Goal: Task Accomplishment & Management: Complete application form

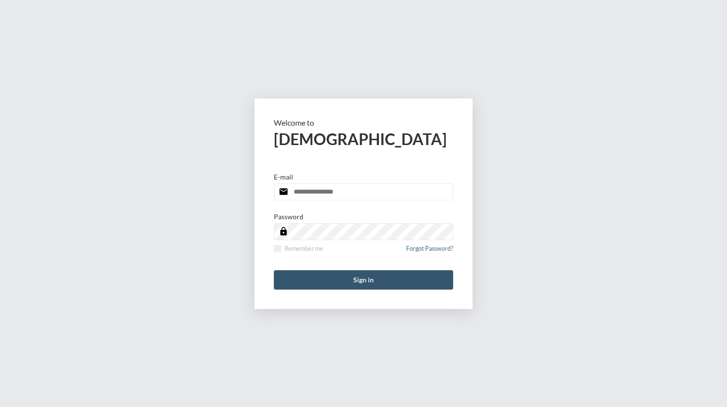
type input "**********"
click at [345, 280] on button "Sign in" at bounding box center [363, 279] width 179 height 19
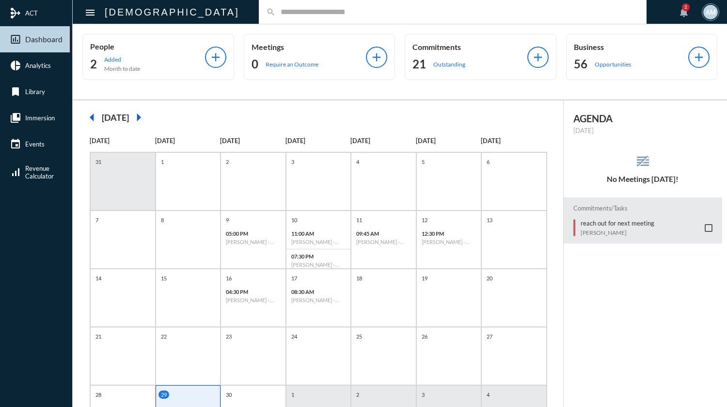
click at [148, 116] on mat-icon "arrow_right" at bounding box center [138, 117] width 19 height 19
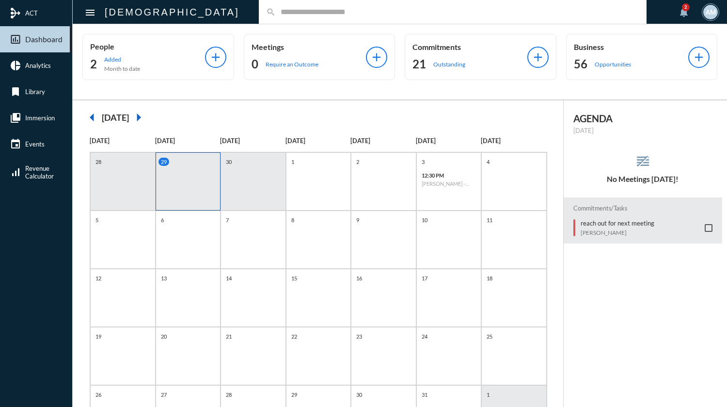
click at [299, 11] on input "text" at bounding box center [457, 12] width 363 height 8
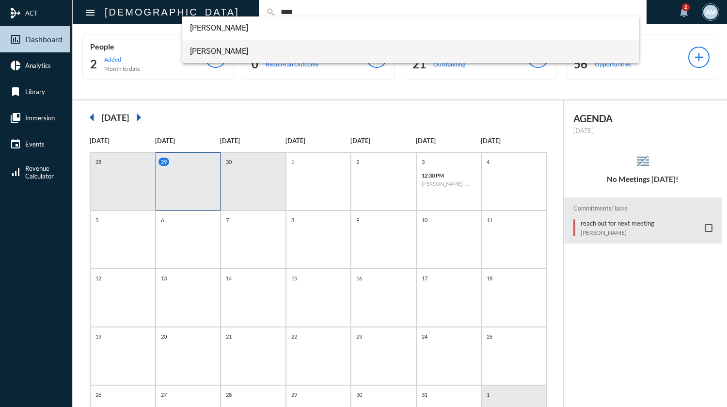
type input "****"
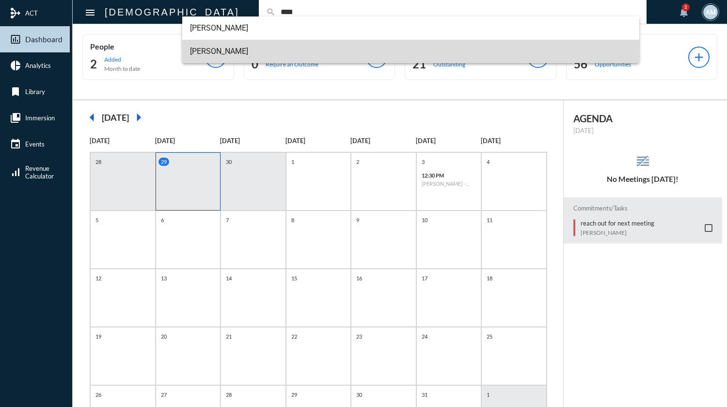
click at [245, 46] on span "[PERSON_NAME]" at bounding box center [410, 51] width 441 height 23
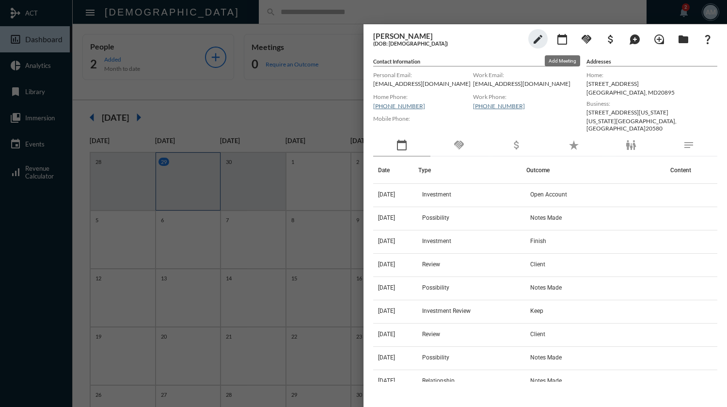
click at [565, 41] on mat-icon "calendar_today" at bounding box center [562, 39] width 12 height 12
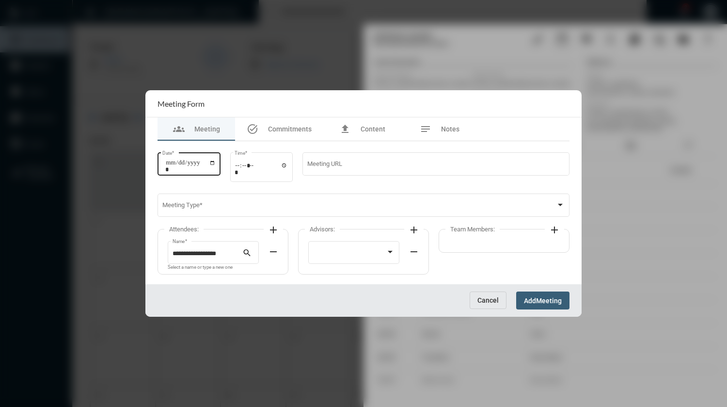
click at [216, 165] on input "Date *" at bounding box center [190, 166] width 50 height 14
type input "**********"
click at [241, 166] on input "Time *" at bounding box center [261, 168] width 53 height 14
type input "*****"
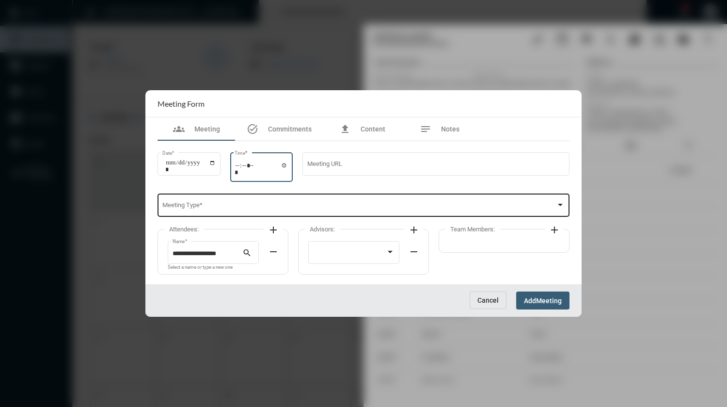
click at [239, 205] on span at bounding box center [359, 206] width 394 height 7
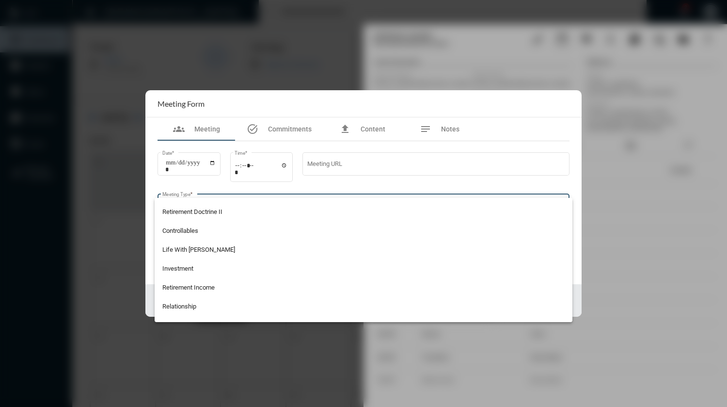
scroll to position [153, 0]
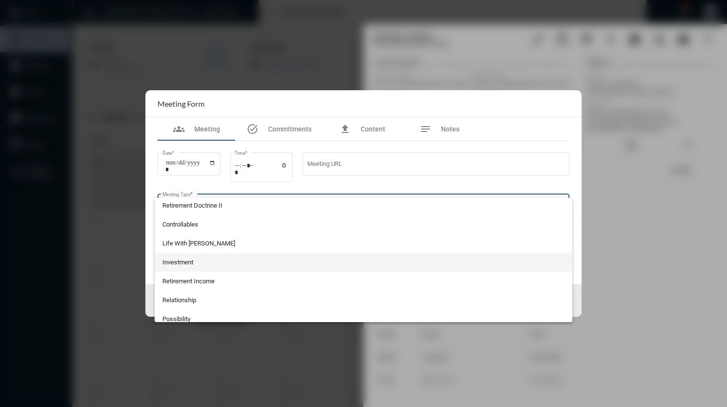
click at [346, 258] on span "Investment" at bounding box center [363, 261] width 403 height 19
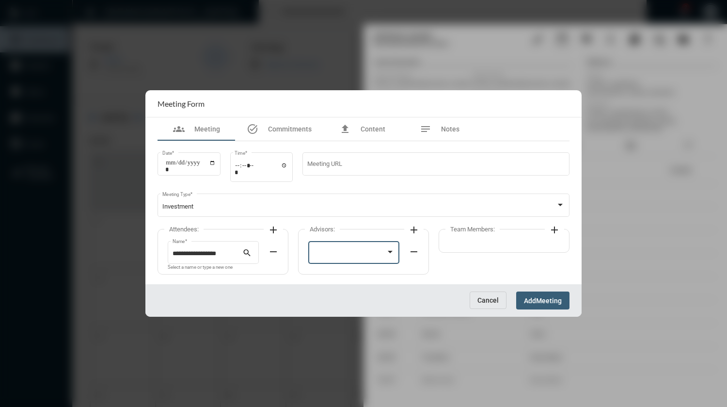
click at [346, 257] on div at bounding box center [349, 253] width 73 height 7
click at [346, 258] on span "[PERSON_NAME]" at bounding box center [354, 254] width 82 height 19
click at [415, 227] on mat-icon "add" at bounding box center [414, 230] width 12 height 12
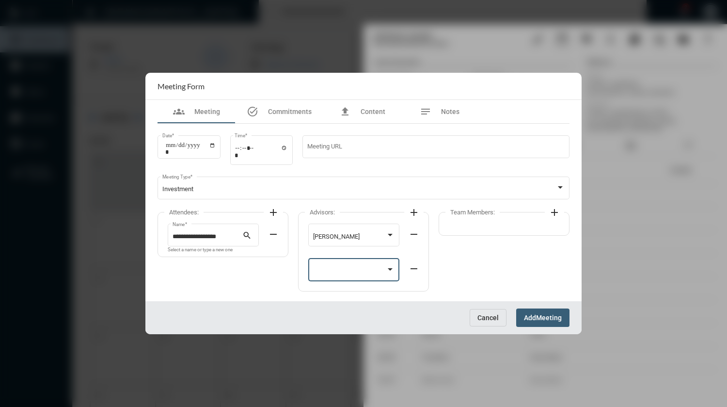
click at [387, 269] on div at bounding box center [390, 269] width 9 height 8
click at [428, 288] on div at bounding box center [363, 203] width 727 height 407
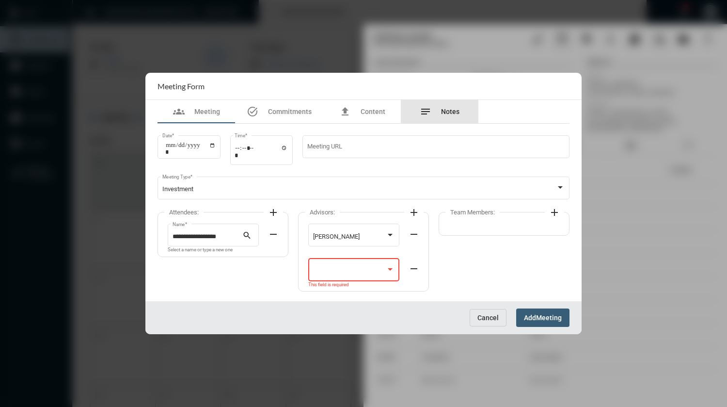
click at [447, 115] on span "Notes" at bounding box center [450, 112] width 18 height 8
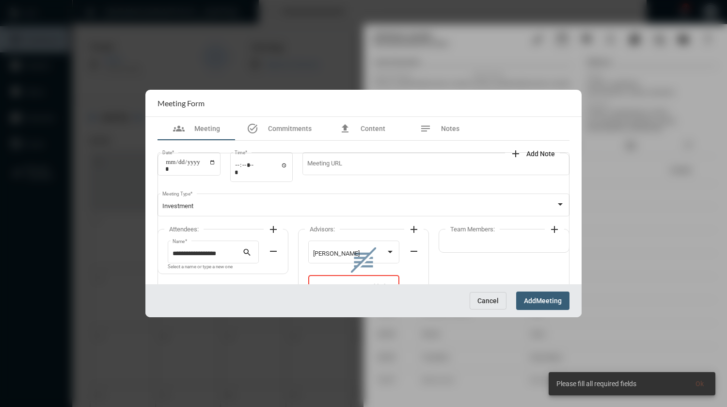
click at [447, 115] on section "Meeting Form" at bounding box center [363, 103] width 436 height 27
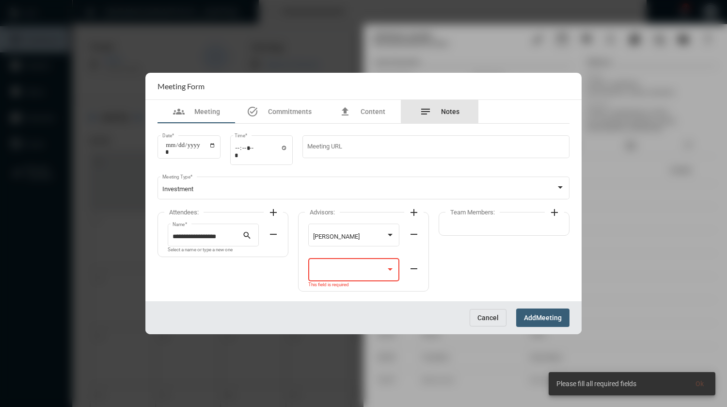
click at [447, 115] on span "Notes" at bounding box center [450, 112] width 18 height 8
click at [415, 269] on mat-icon "remove" at bounding box center [414, 269] width 12 height 12
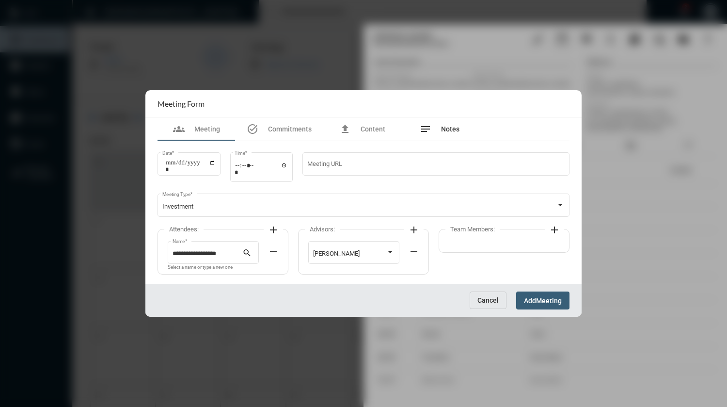
click at [444, 129] on span "Notes" at bounding box center [450, 129] width 18 height 8
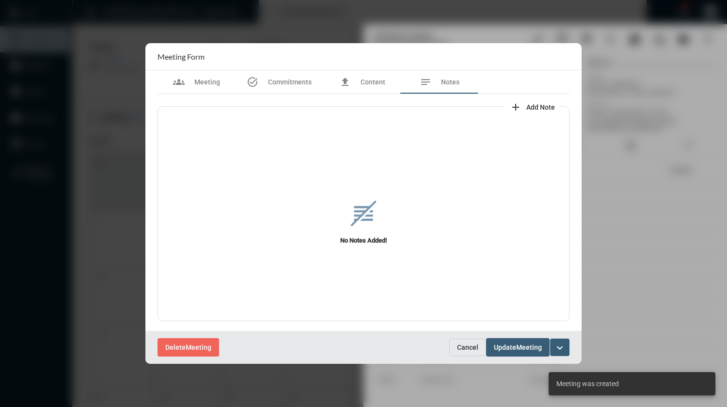
click at [525, 106] on span "add Add Note" at bounding box center [532, 106] width 45 height 8
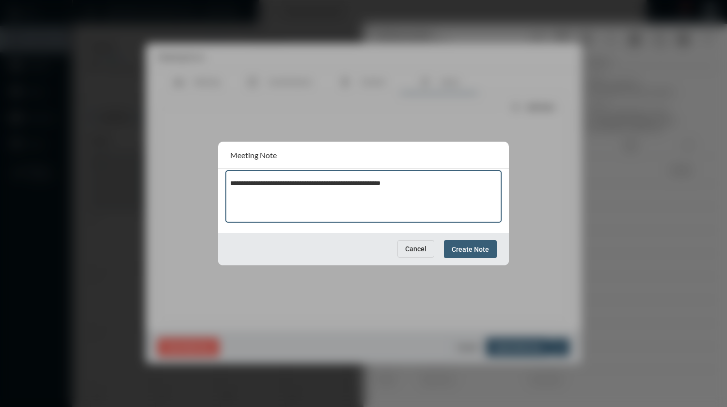
type textarea "**********"
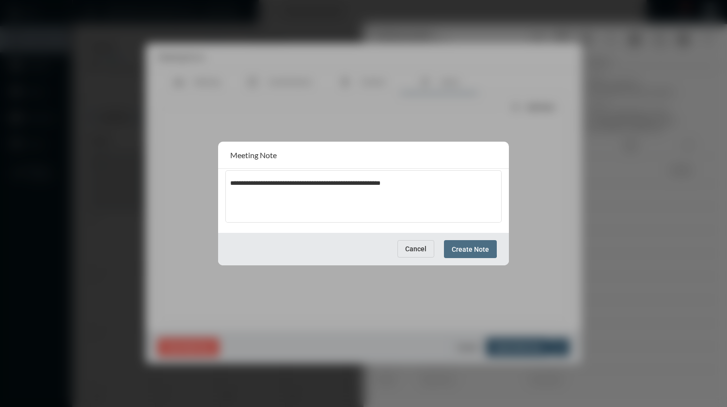
click at [458, 245] on span "Create Note" at bounding box center [470, 249] width 37 height 8
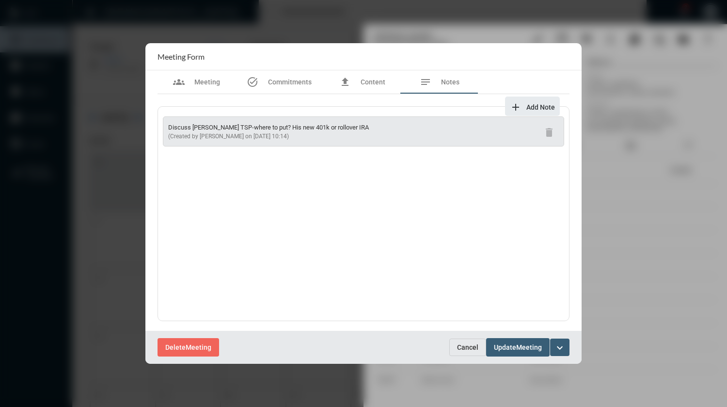
click at [518, 109] on mat-icon "add" at bounding box center [516, 107] width 12 height 12
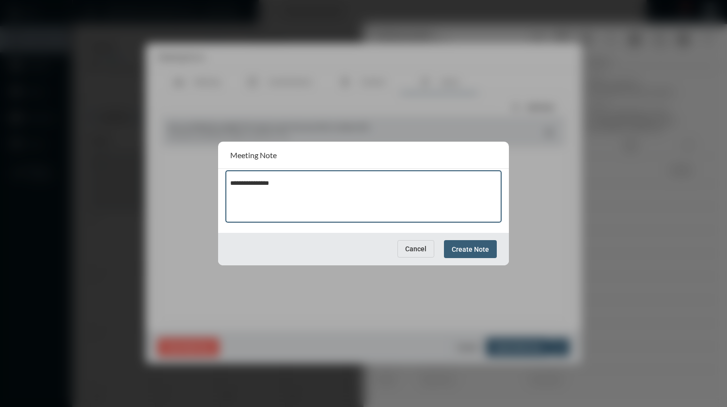
type textarea "**********"
click at [478, 245] on span "Create Note" at bounding box center [470, 249] width 37 height 8
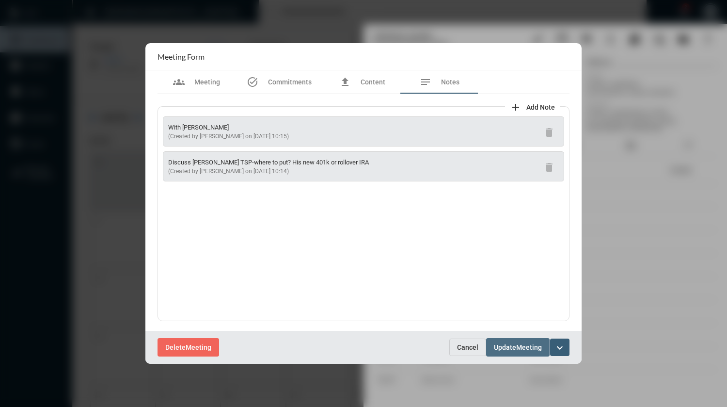
click at [507, 349] on span "Update" at bounding box center [505, 348] width 22 height 8
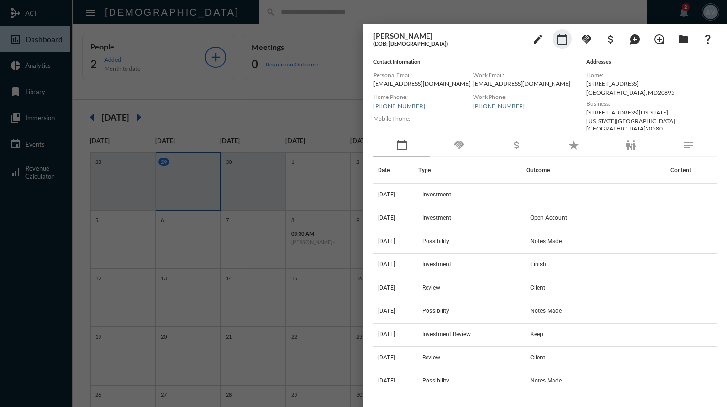
click at [319, 11] on div at bounding box center [363, 203] width 727 height 407
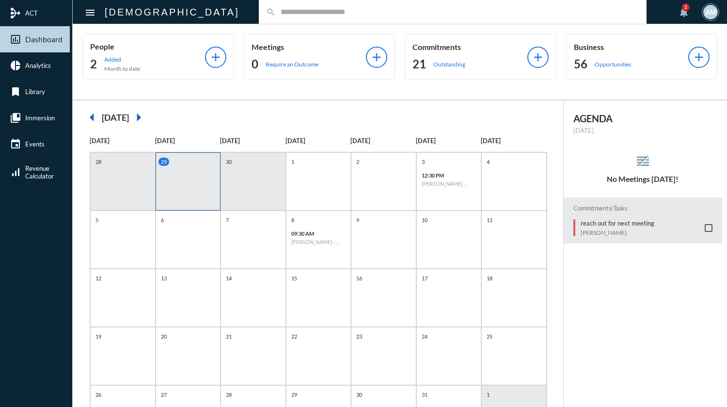
click at [705, 226] on span at bounding box center [709, 228] width 8 height 8
click at [312, 14] on input "text" at bounding box center [457, 12] width 363 height 8
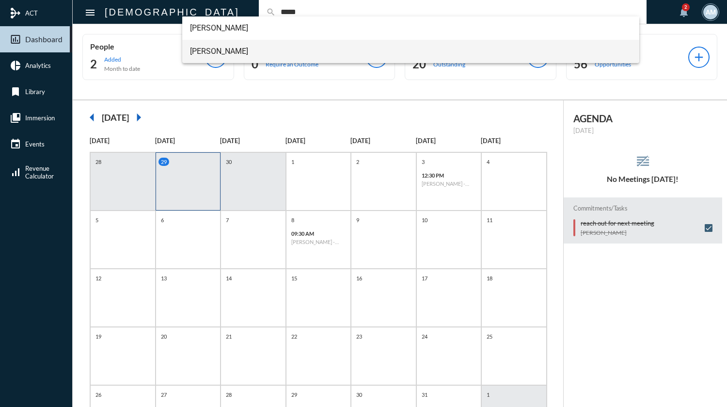
type input "*****"
click at [231, 54] on span "[PERSON_NAME]" at bounding box center [410, 51] width 441 height 23
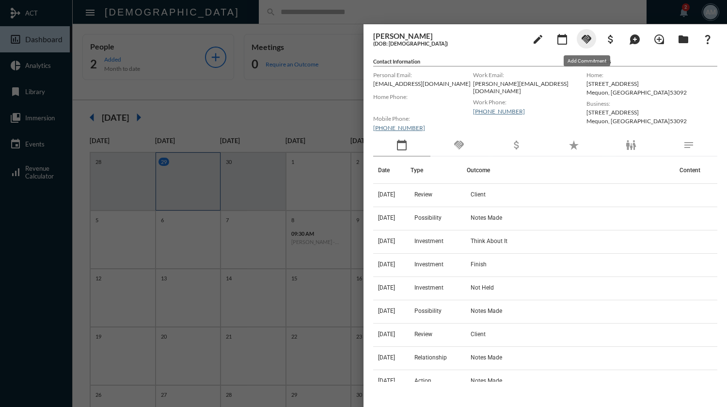
click at [584, 41] on mat-icon "handshake" at bounding box center [587, 39] width 12 height 12
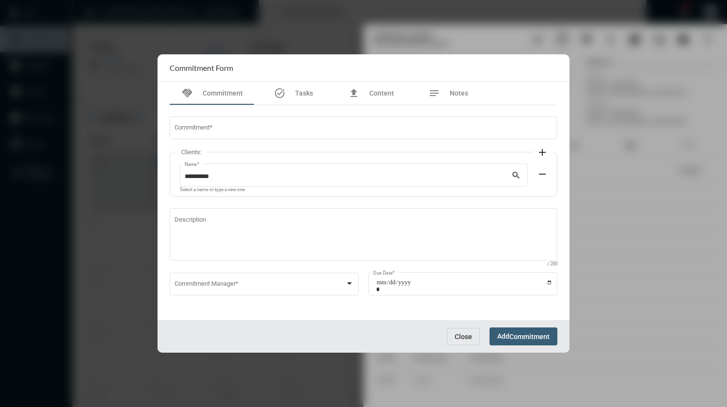
click at [457, 340] on span "Close" at bounding box center [463, 336] width 17 height 8
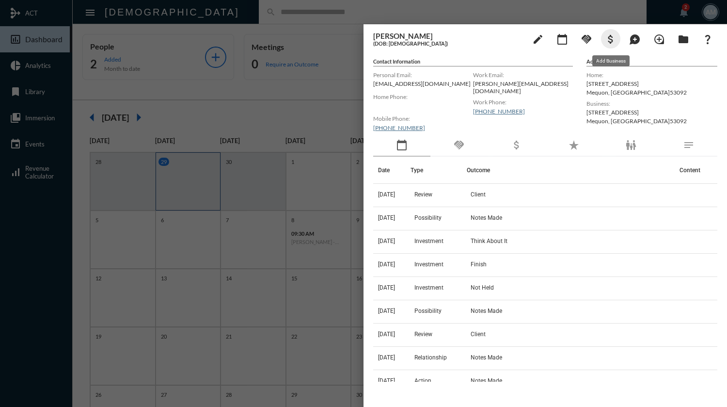
click at [610, 37] on mat-icon "attach_money" at bounding box center [611, 39] width 12 height 12
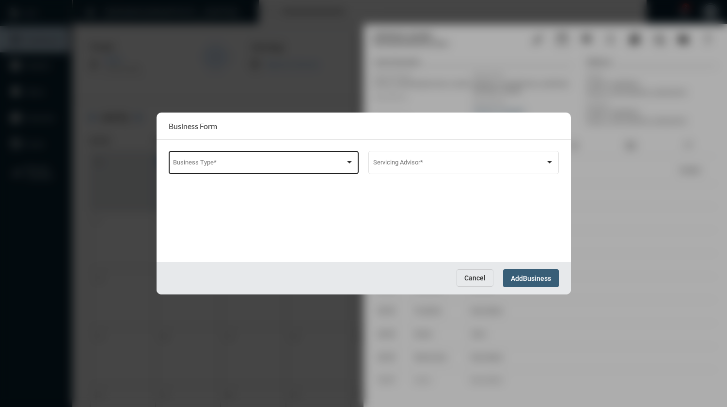
click at [341, 169] on div "Business Type *" at bounding box center [263, 161] width 181 height 25
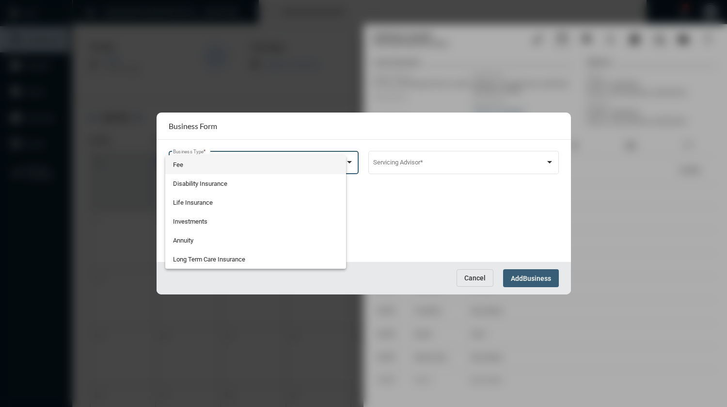
click at [338, 169] on span "Fee" at bounding box center [255, 164] width 165 height 19
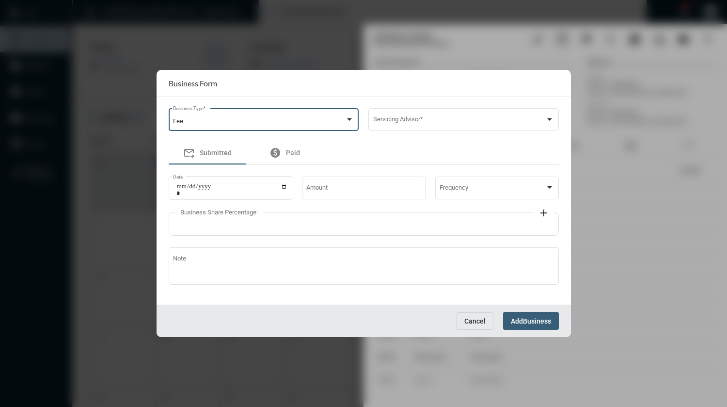
click at [305, 124] on div "Fee" at bounding box center [259, 121] width 172 height 7
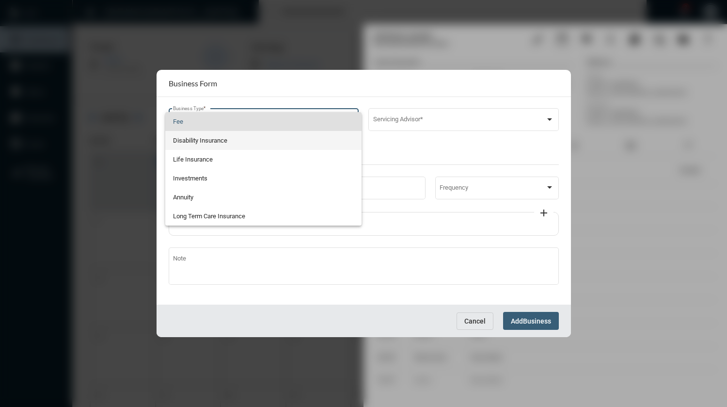
click at [286, 139] on span "Disability Insurance" at bounding box center [263, 140] width 181 height 19
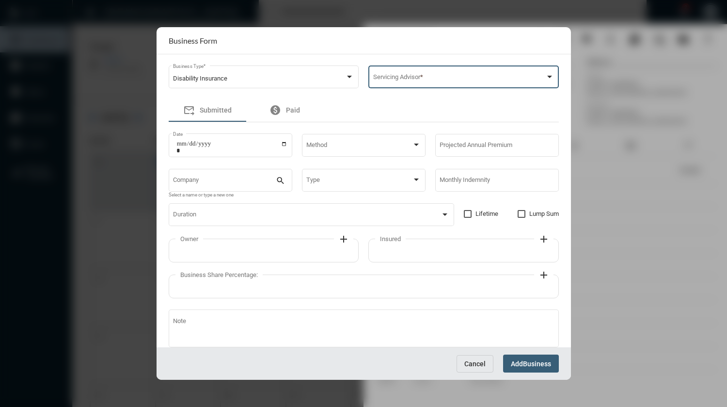
click at [406, 75] on span at bounding box center [459, 78] width 172 height 7
click at [404, 80] on span "[PERSON_NAME]" at bounding box center [462, 79] width 180 height 19
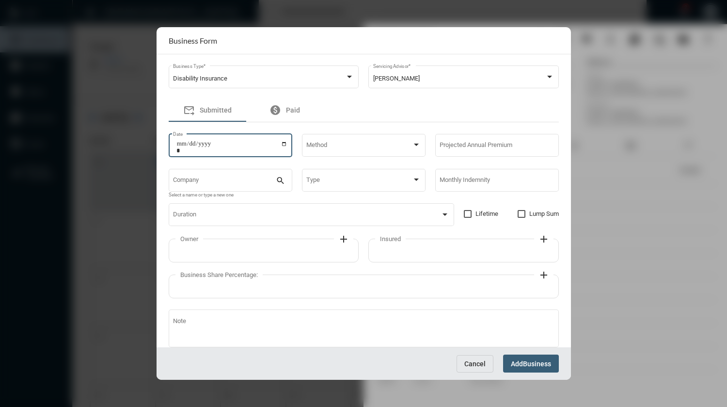
click at [283, 145] on input "Date" at bounding box center [231, 147] width 111 height 14
type input "**********"
click at [340, 151] on div "Method" at bounding box center [363, 144] width 114 height 25
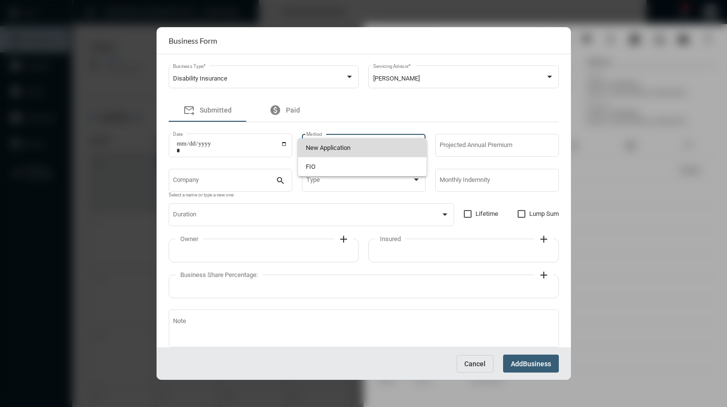
click at [340, 151] on span "New Application" at bounding box center [362, 147] width 113 height 19
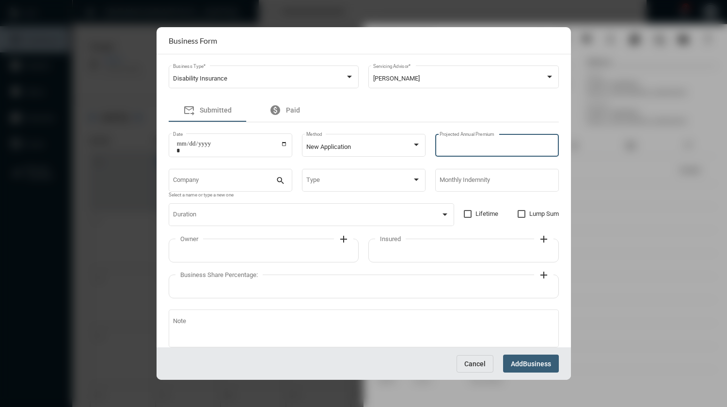
click at [440, 147] on input "Projected Annual Premium" at bounding box center [497, 146] width 114 height 7
type input "***"
click at [257, 181] on input "Company" at bounding box center [224, 181] width 103 height 7
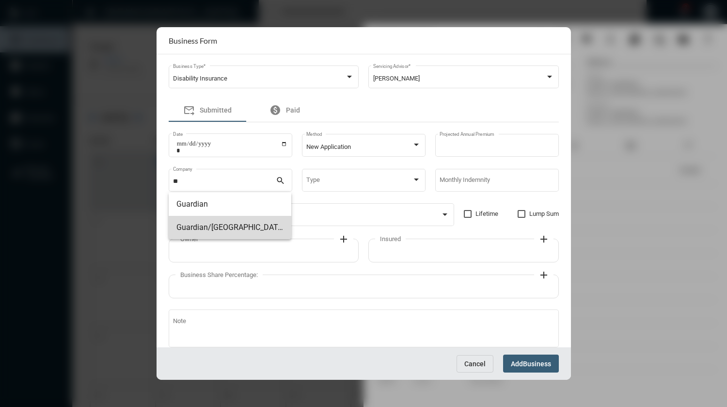
click at [223, 227] on span "Guardian/[GEOGRAPHIC_DATA]" at bounding box center [229, 227] width 107 height 23
type input "**********"
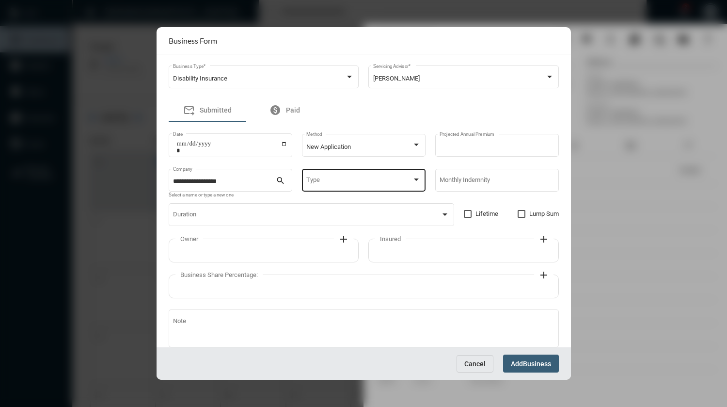
click at [324, 178] on div "Type" at bounding box center [363, 179] width 114 height 25
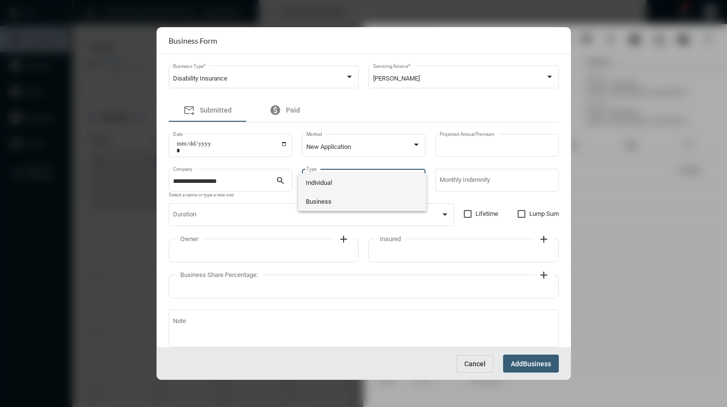
click at [327, 202] on span "Business" at bounding box center [362, 201] width 113 height 19
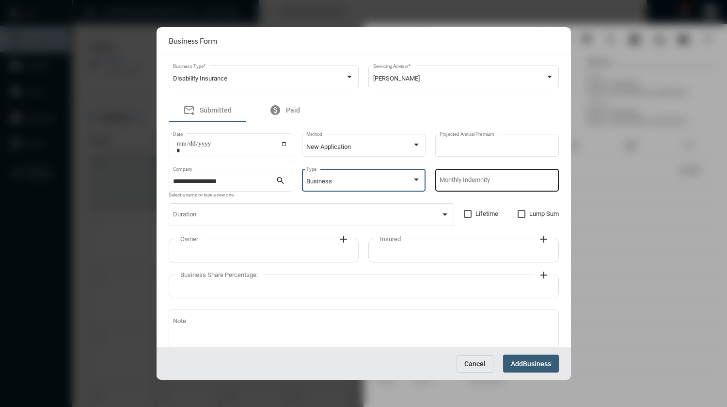
click at [455, 184] on input "Monthly Indemnity" at bounding box center [497, 181] width 114 height 7
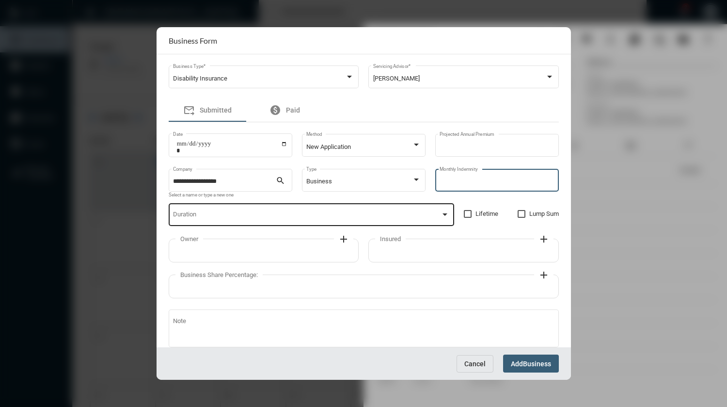
type input "****"
click at [384, 214] on span at bounding box center [307, 216] width 268 height 7
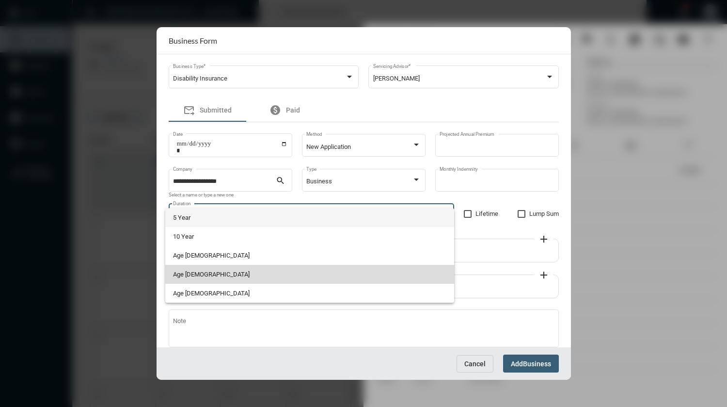
click at [234, 269] on span "Age [DEMOGRAPHIC_DATA]" at bounding box center [309, 274] width 273 height 19
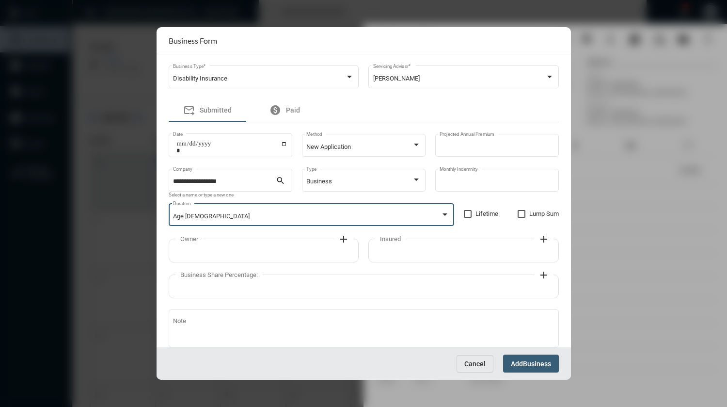
click at [343, 241] on mat-icon "add" at bounding box center [344, 239] width 12 height 12
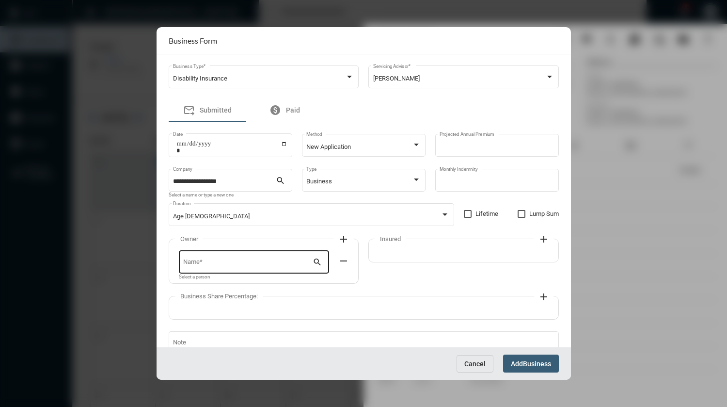
click at [288, 267] on input "Name *" at bounding box center [247, 263] width 129 height 7
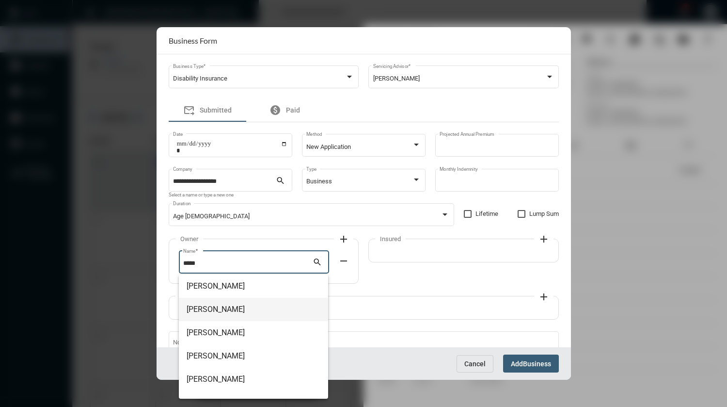
click at [246, 304] on span "[PERSON_NAME]" at bounding box center [254, 309] width 134 height 23
type input "**********"
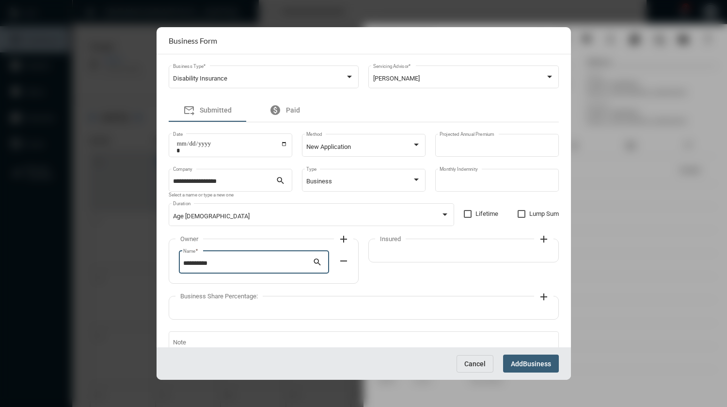
click at [543, 242] on mat-icon "add" at bounding box center [544, 239] width 12 height 12
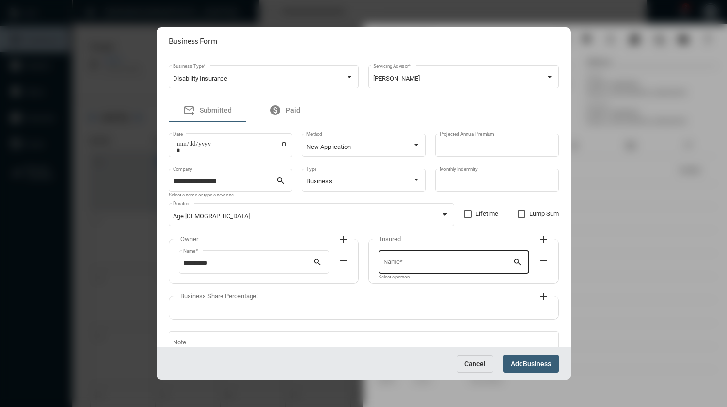
click at [486, 260] on div "Name *" at bounding box center [447, 261] width 129 height 25
type input "**********"
click at [410, 288] on span "[PERSON_NAME]" at bounding box center [452, 285] width 134 height 23
click at [543, 297] on mat-icon "add" at bounding box center [544, 297] width 12 height 12
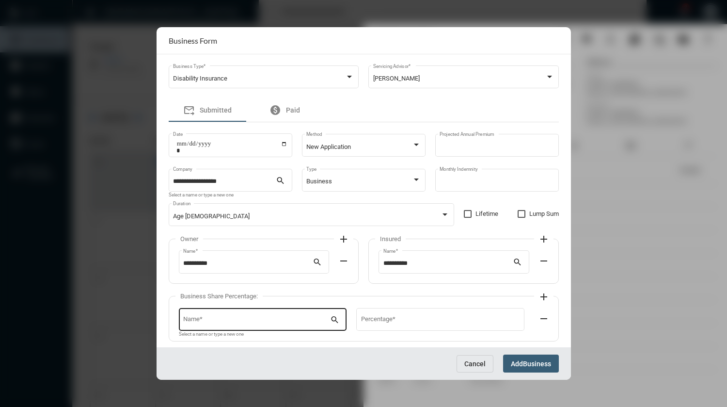
click at [319, 321] on input "Name *" at bounding box center [256, 320] width 147 height 7
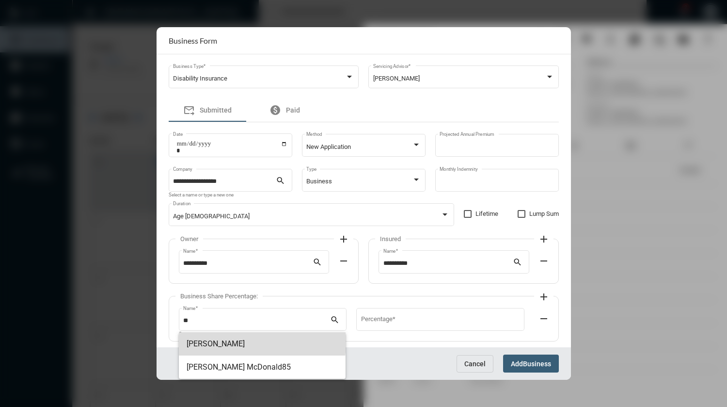
click at [244, 342] on span "[PERSON_NAME]" at bounding box center [262, 343] width 151 height 23
type input "**********"
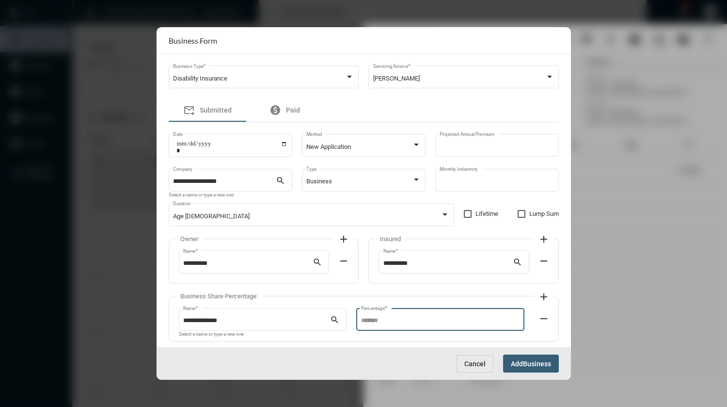
click at [378, 319] on input "Percentage *" at bounding box center [440, 320] width 158 height 7
type input "***"
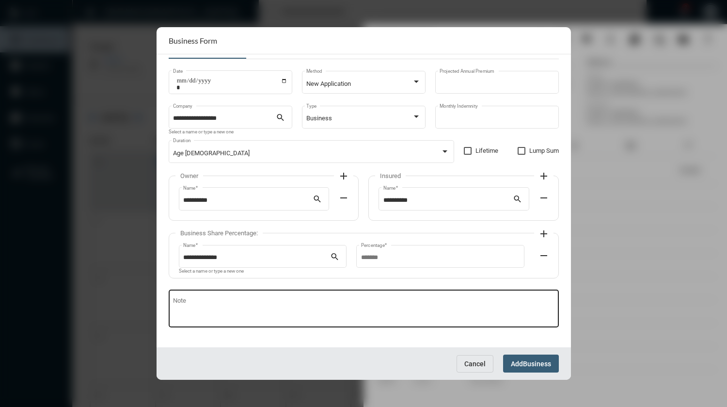
click at [373, 300] on textarea "Note" at bounding box center [363, 310] width 381 height 24
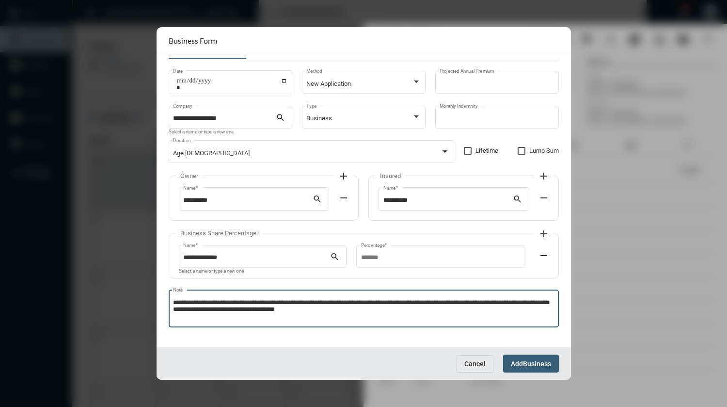
click at [398, 304] on textarea "**********" at bounding box center [363, 310] width 381 height 24
type textarea "**********"
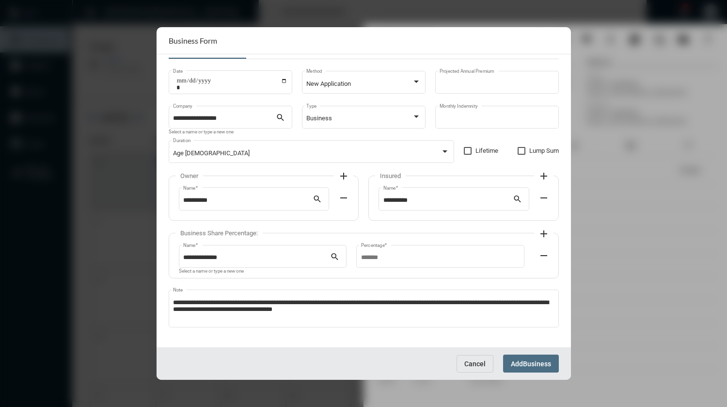
click at [528, 363] on span "Business" at bounding box center [537, 364] width 28 height 8
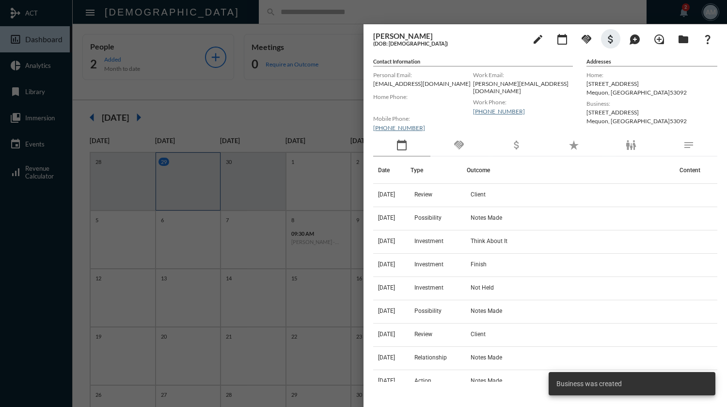
click at [306, 13] on div at bounding box center [363, 203] width 727 height 407
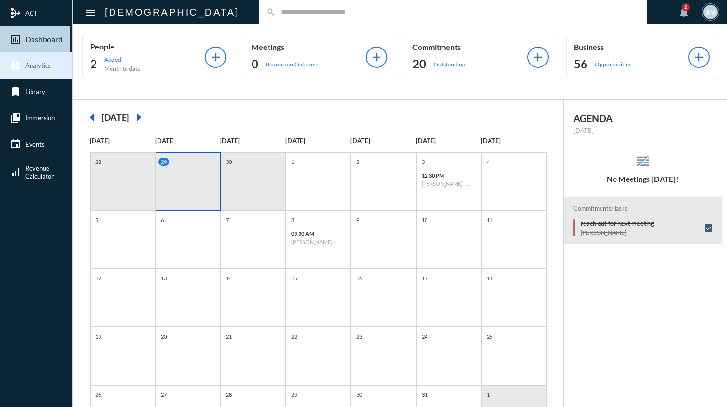
click at [49, 70] on link "pie_chart Analytics" at bounding box center [36, 65] width 72 height 26
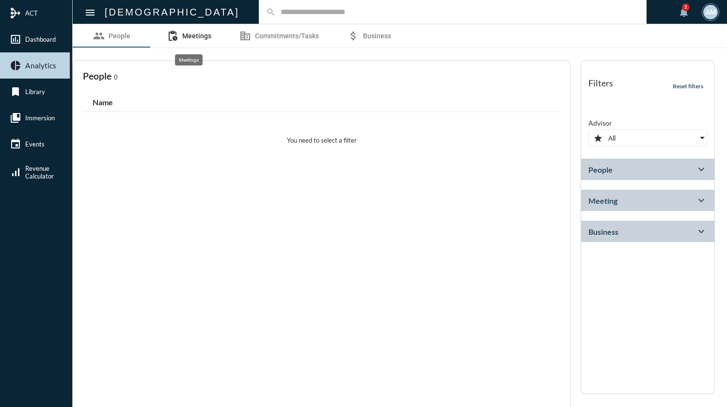
click at [199, 40] on span "Meetings" at bounding box center [196, 36] width 29 height 8
select select
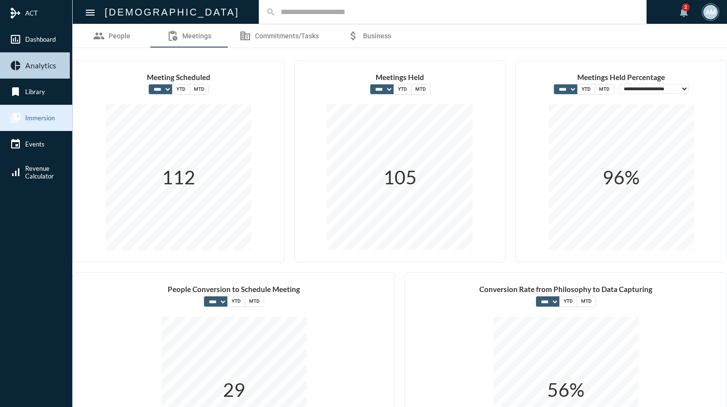
click at [53, 118] on span "Immersion" at bounding box center [40, 118] width 30 height 8
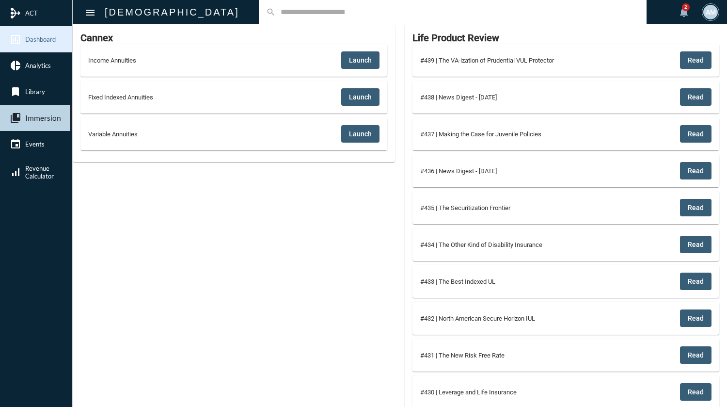
click at [41, 43] on span "Dashboard" at bounding box center [40, 39] width 31 height 8
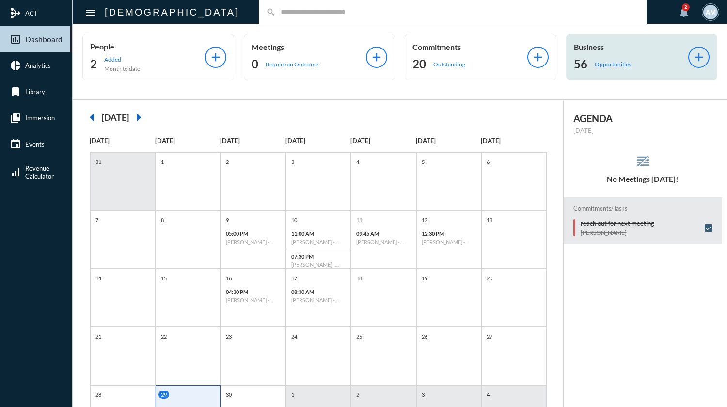
click at [600, 64] on p "Opportunities" at bounding box center [613, 64] width 36 height 7
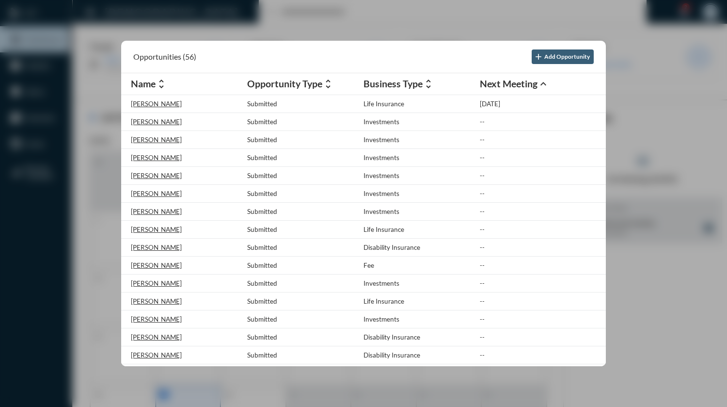
click at [327, 87] on mat-icon "unfold_more" at bounding box center [328, 84] width 12 height 12
click at [327, 87] on mat-icon "expand_more" at bounding box center [328, 84] width 12 height 12
click at [329, 80] on mat-icon "expand_less" at bounding box center [328, 84] width 12 height 12
click at [329, 84] on mat-icon "expand_more" at bounding box center [328, 84] width 12 height 12
click at [329, 84] on mat-icon "expand_less" at bounding box center [328, 84] width 12 height 12
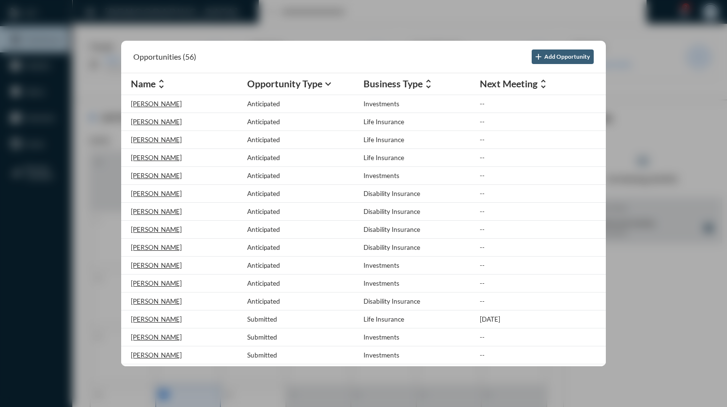
click at [358, 16] on div at bounding box center [363, 203] width 727 height 407
